Goal: Task Accomplishment & Management: Use online tool/utility

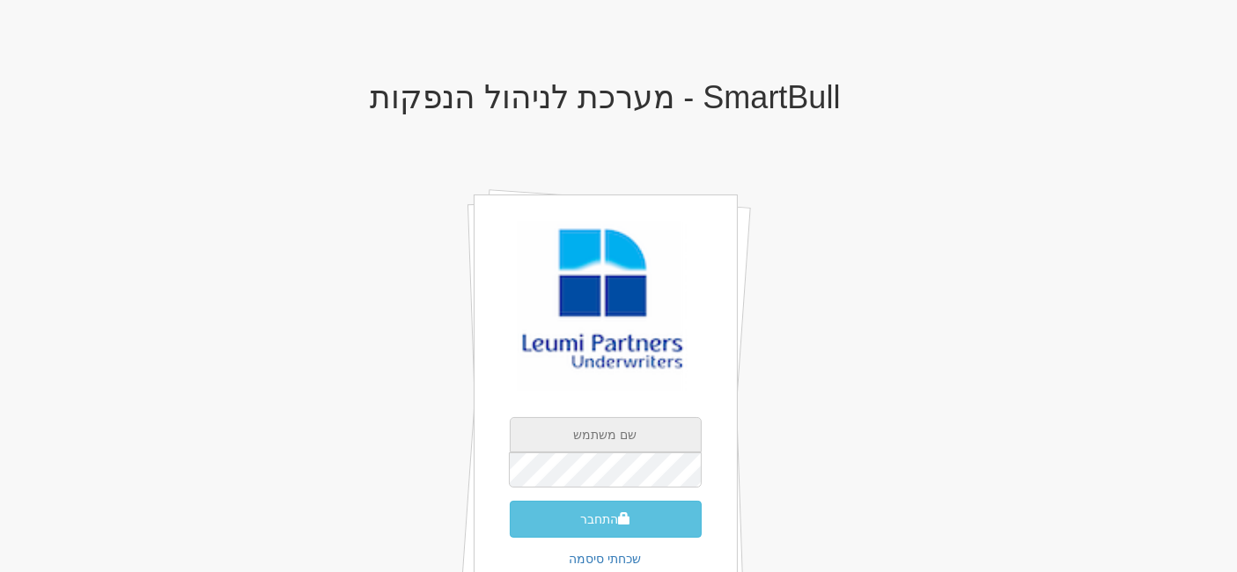
click at [616, 439] on input "text" at bounding box center [606, 434] width 192 height 35
type input "shoshin@leumipartners.com"
click at [683, 439] on input "shoshin@leumipartners.com" at bounding box center [606, 434] width 192 height 35
drag, startPoint x: 683, startPoint y: 437, endPoint x: 422, endPoint y: 398, distance: 263.6
click at [422, 398] on div "SmartBull - מערכת לניהול הנפקות shoshin@leumipartners.com התחבר שכחתי סיסמה" at bounding box center [606, 369] width 1030 height 612
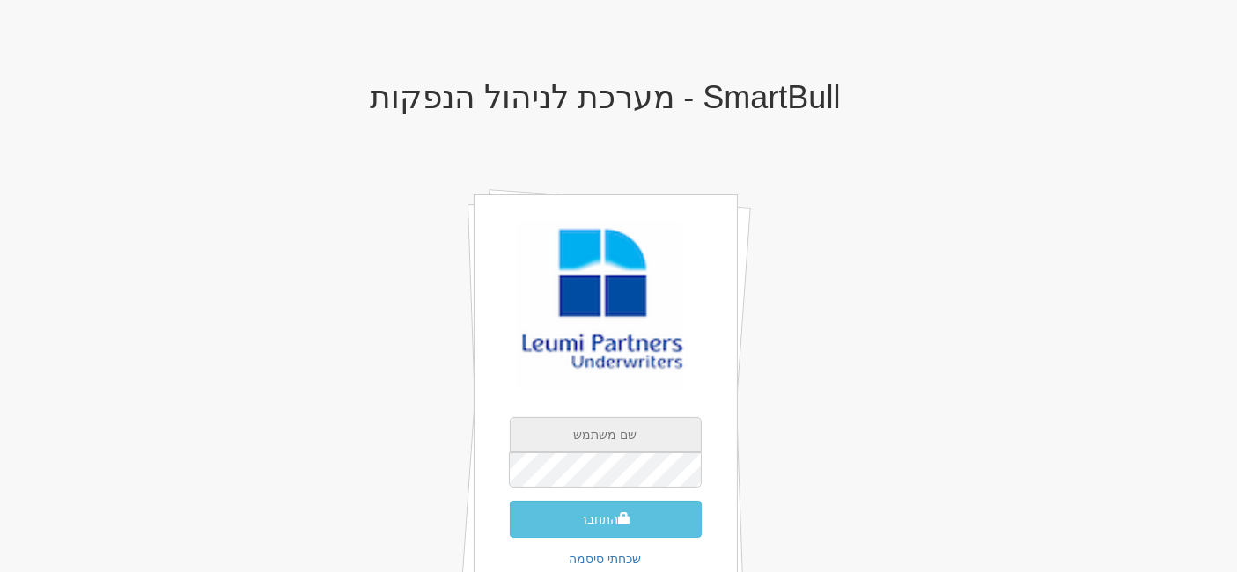
click at [604, 437] on input "text" at bounding box center [606, 434] width 192 height 35
type input "gurp@leumipartners.com"
click at [664, 492] on form "gurp@leumipartners.com התחבר" at bounding box center [606, 477] width 192 height 121
drag, startPoint x: 687, startPoint y: 436, endPoint x: 182, endPoint y: 371, distance: 508.8
click at [182, 371] on div "SmartBull - מערכת לניהול הנפקות gurp@leumipartners.com התחבר שכחתי סיסמה" at bounding box center [606, 369] width 1030 height 612
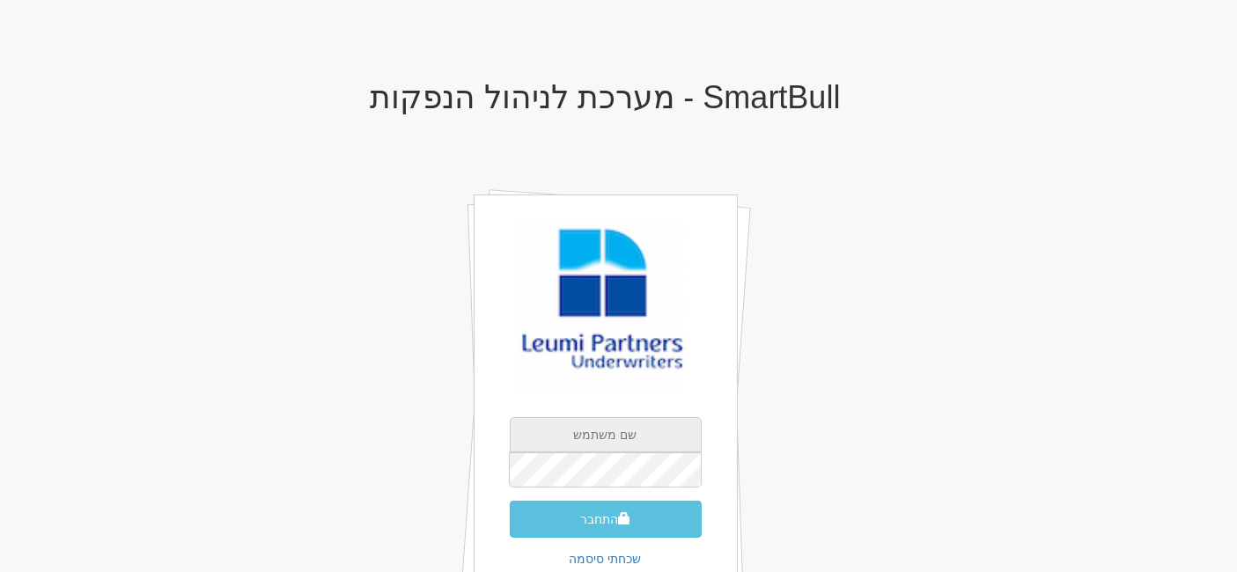
click at [608, 439] on input "text" at bounding box center [606, 434] width 192 height 35
type input "[EMAIL_ADDRESS][DOMAIN_NAME]"
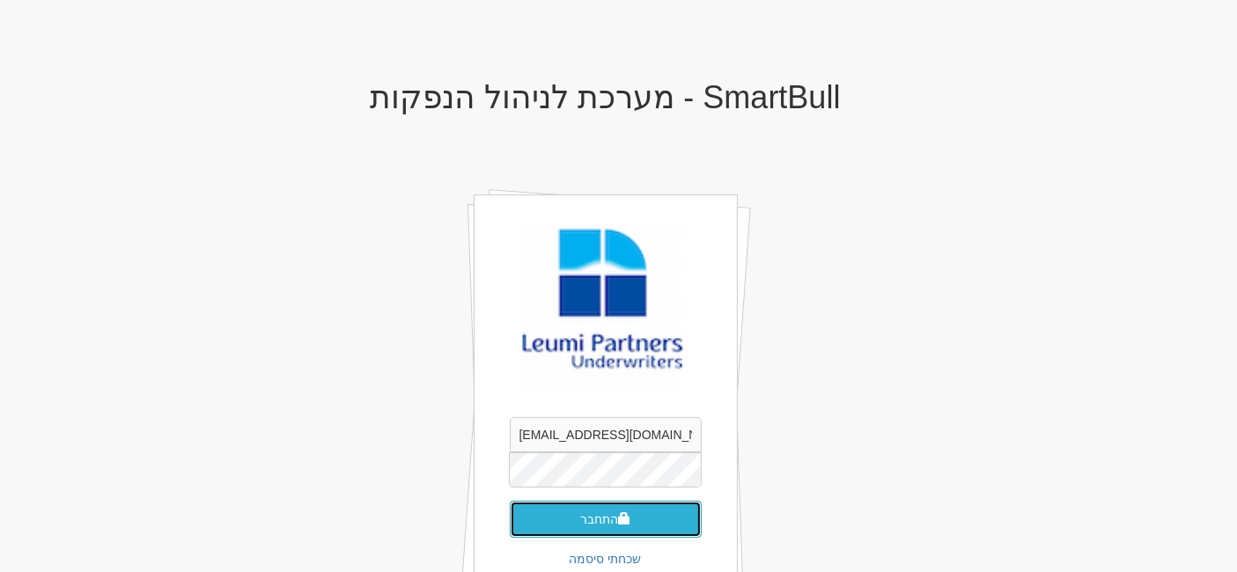
click at [609, 511] on button "התחבר" at bounding box center [606, 519] width 192 height 37
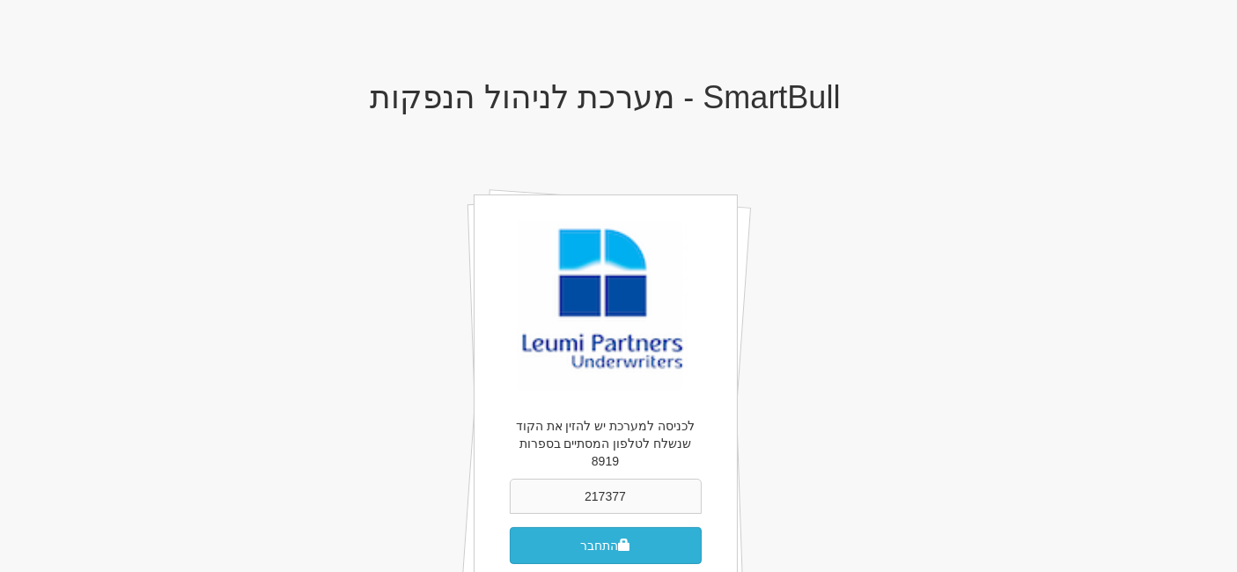
type input "217377"
click at [603, 530] on button "התחבר" at bounding box center [606, 546] width 192 height 37
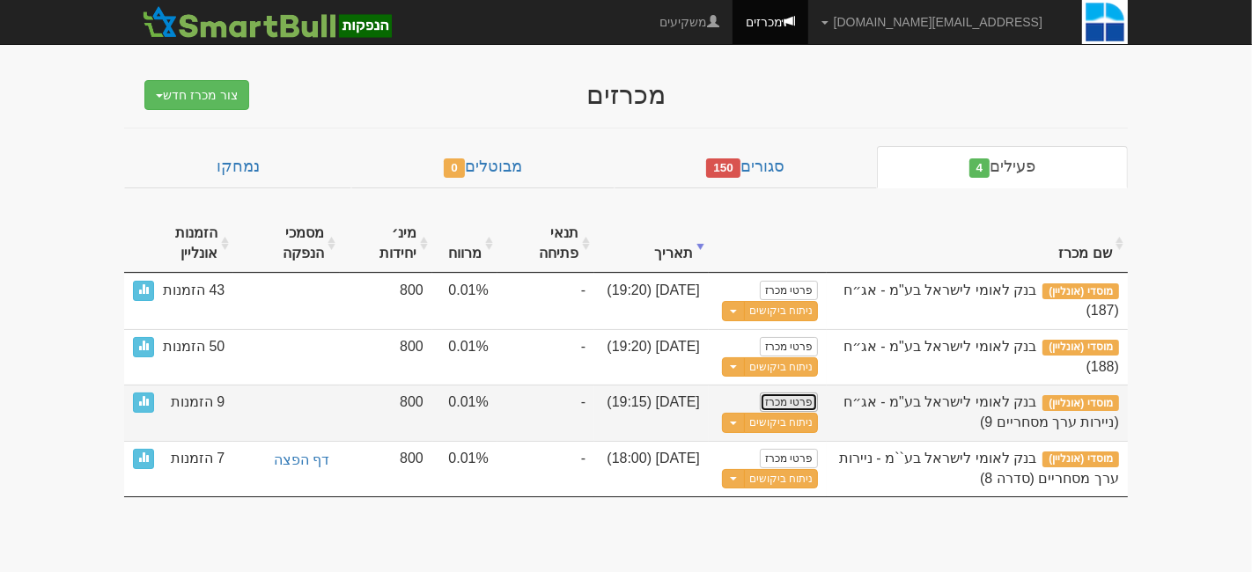
click at [786, 401] on link "פרטי מכרז" at bounding box center [789, 402] width 58 height 19
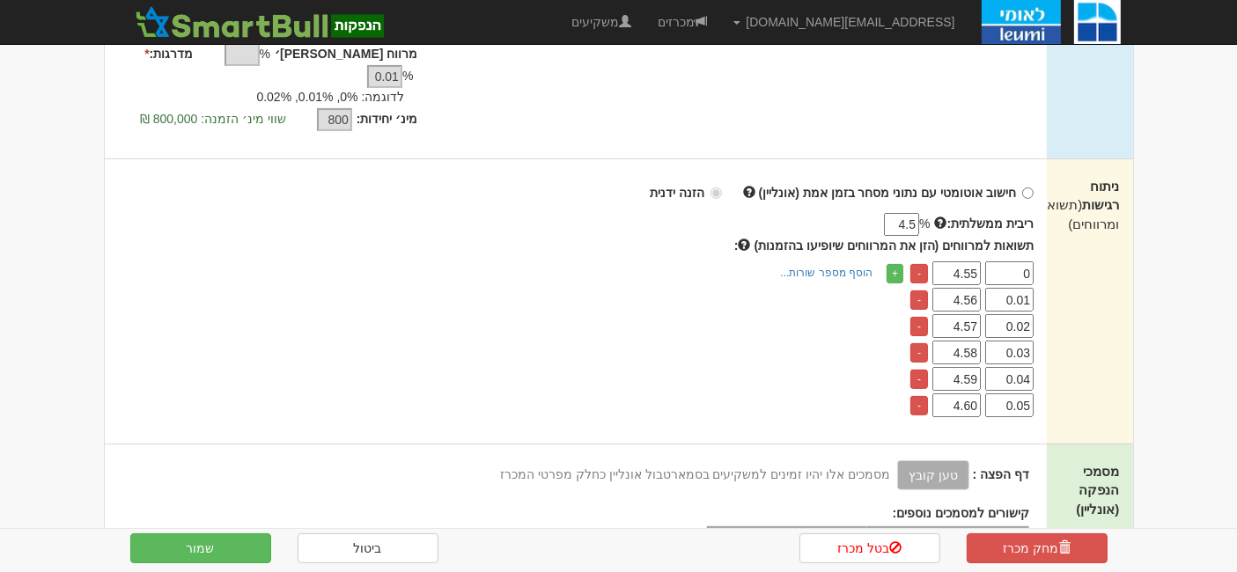
scroll to position [489, 0]
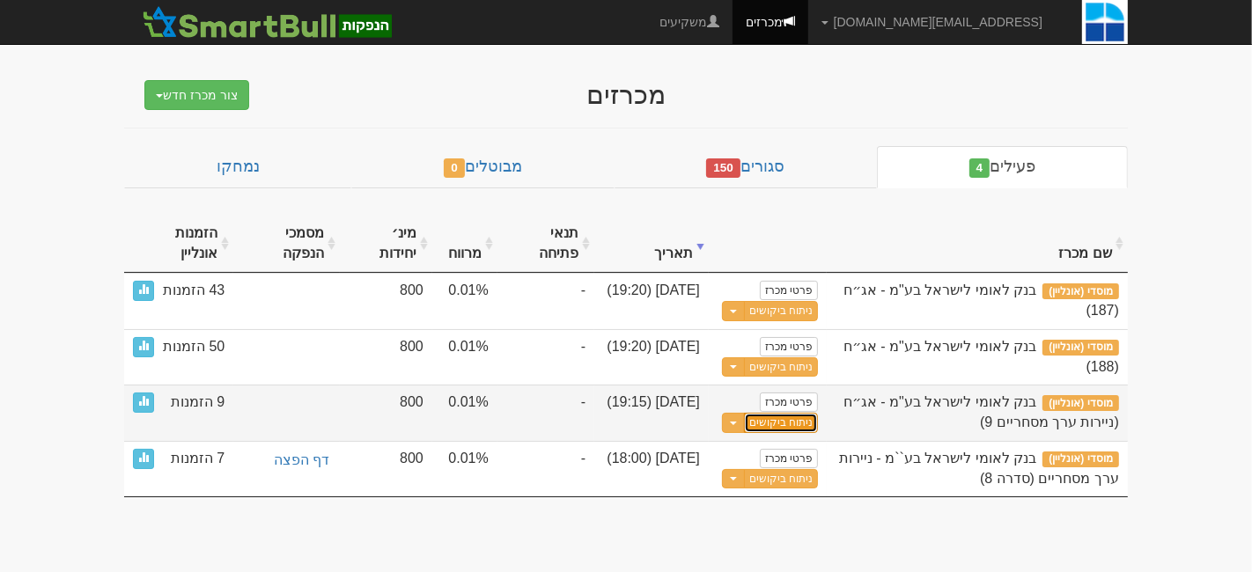
click at [760, 421] on link "ניתוח ביקושים" at bounding box center [781, 423] width 74 height 20
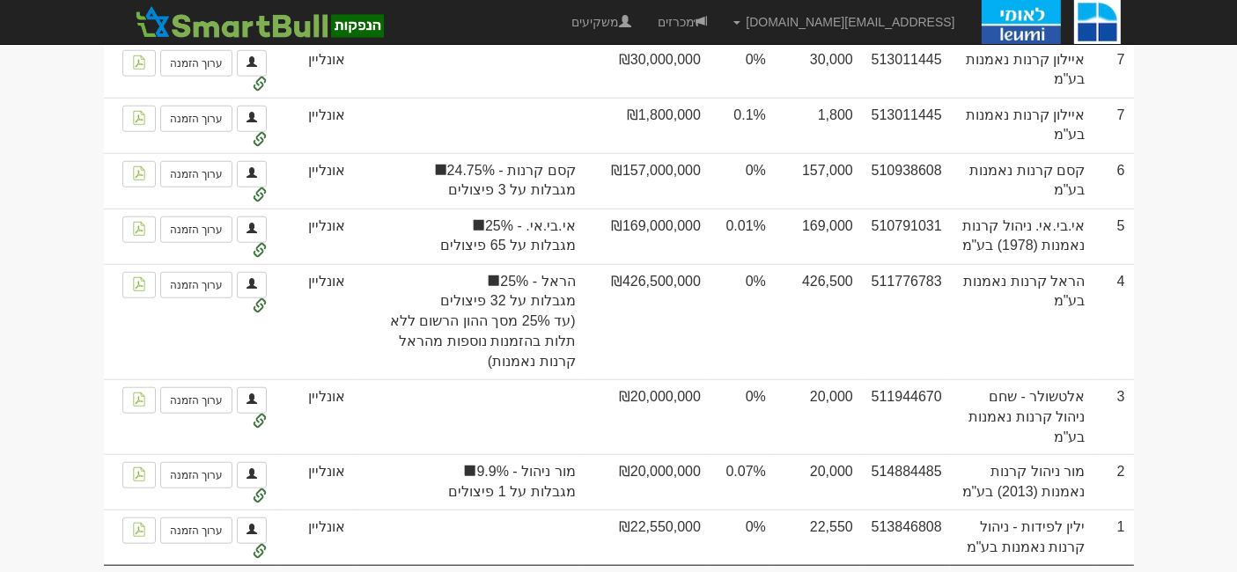
scroll to position [1543, 0]
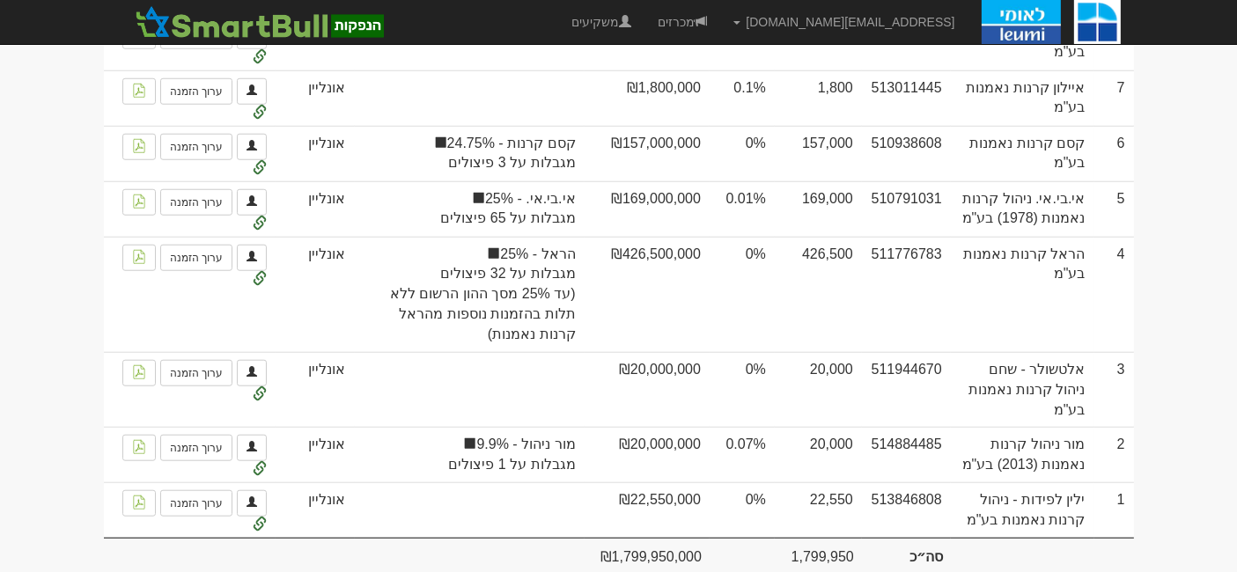
drag, startPoint x: 616, startPoint y: 521, endPoint x: 699, endPoint y: 523, distance: 82.8
click at [699, 538] on td "₪1,799,950,000" at bounding box center [647, 555] width 125 height 35
